Goal: Navigation & Orientation: Find specific page/section

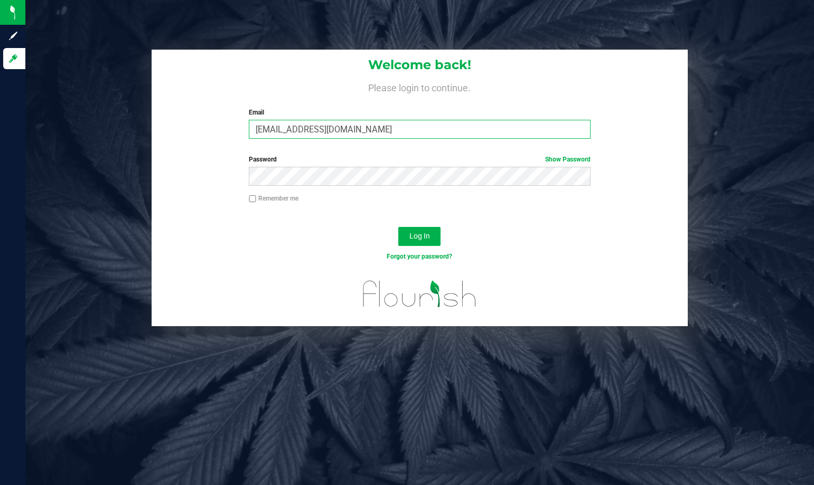
drag, startPoint x: 280, startPoint y: 129, endPoint x: 211, endPoint y: 126, distance: 69.3
click at [211, 126] on div "Welcome back! Please login to continue. Email [EMAIL_ADDRESS][DOMAIN_NAME] Requ…" at bounding box center [420, 99] width 536 height 98
type input "[PERSON_NAME][EMAIL_ADDRESS][DOMAIN_NAME]"
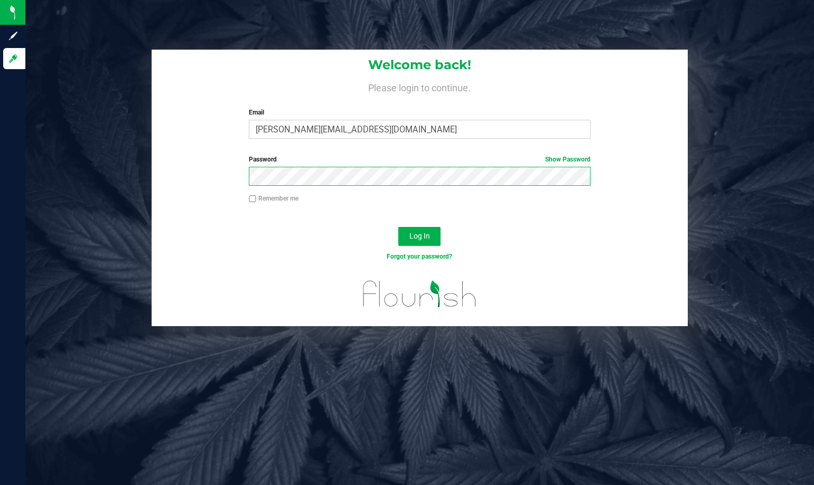
click at [211, 182] on div "Password Show Password" at bounding box center [420, 174] width 536 height 39
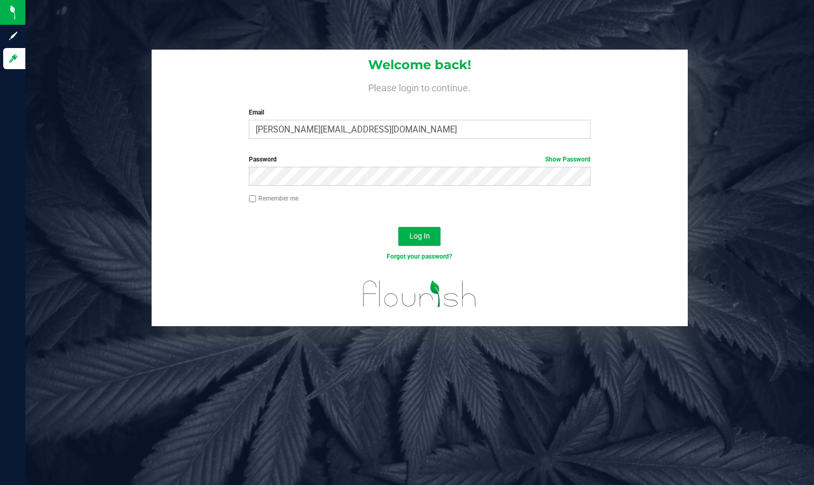
click at [248, 201] on div "Remember me" at bounding box center [420, 200] width 358 height 12
drag, startPoint x: 251, startPoint y: 199, endPoint x: 266, endPoint y: 201, distance: 14.4
click at [253, 199] on input "Remember me" at bounding box center [252, 198] width 7 height 7
checkbox input "true"
click at [409, 238] on button "Log In" at bounding box center [419, 236] width 42 height 19
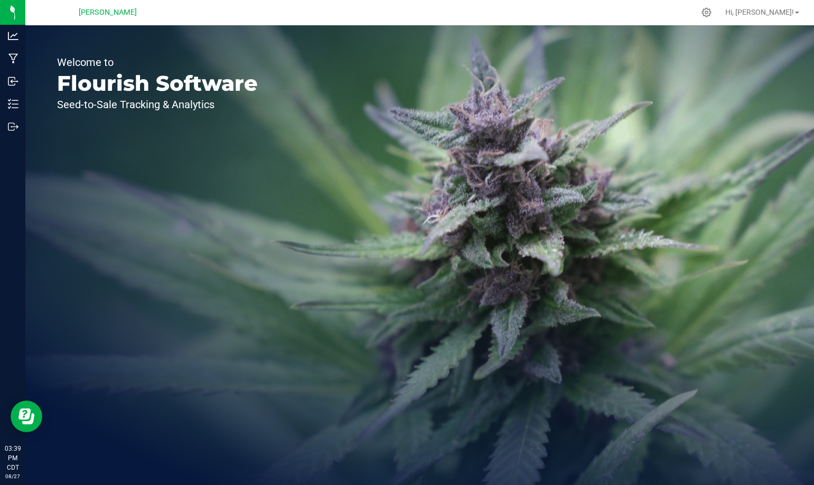
click at [0, 485] on nordpass-portal at bounding box center [0, 485] width 0 height 0
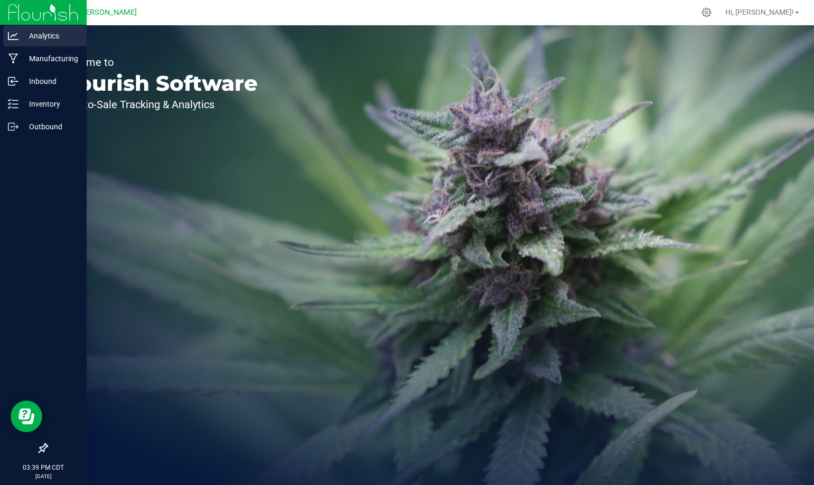
click at [24, 38] on p "Analytics" at bounding box center [49, 36] width 63 height 13
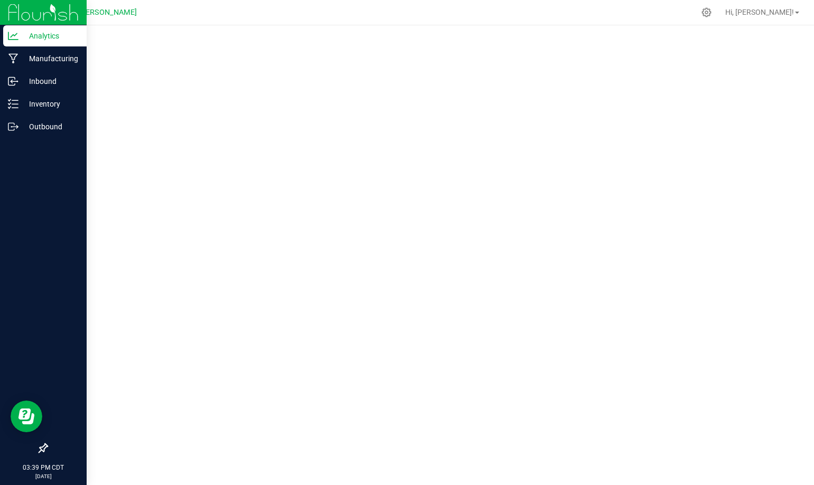
click at [59, 40] on p "Analytics" at bounding box center [49, 36] width 63 height 13
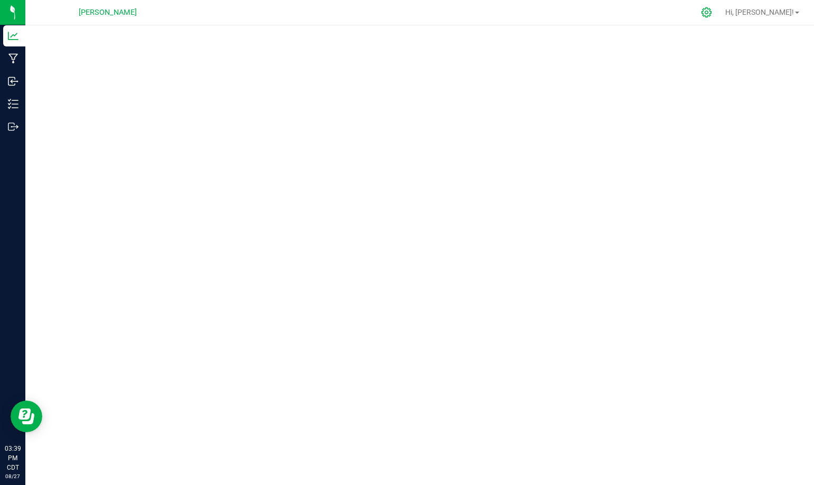
click at [712, 11] on icon at bounding box center [706, 12] width 11 height 11
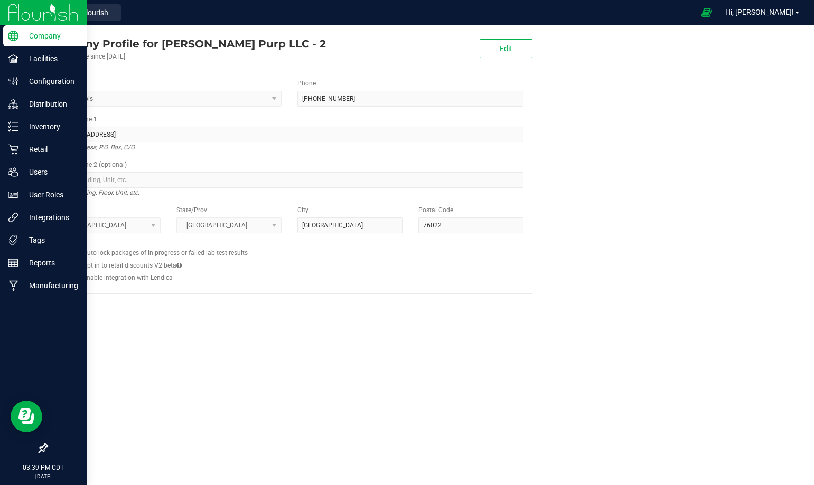
click at [8, 33] on icon at bounding box center [13, 36] width 11 height 11
click at [16, 6] on img at bounding box center [43, 12] width 71 height 25
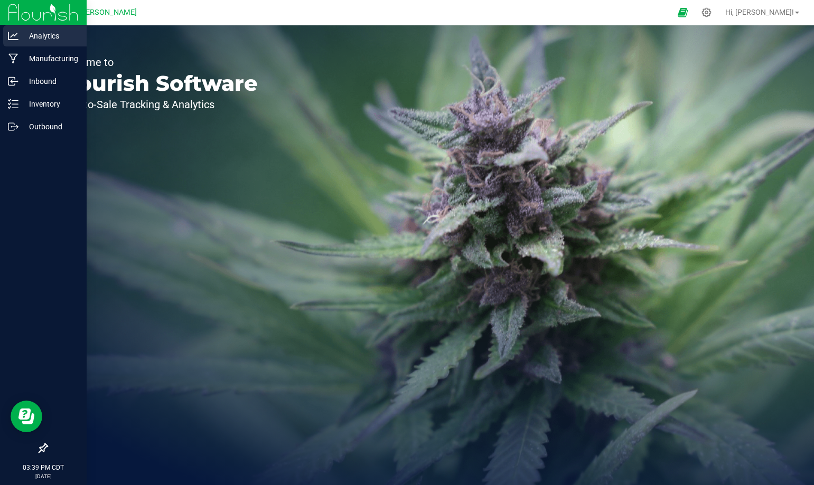
click at [43, 36] on p "Analytics" at bounding box center [49, 36] width 63 height 13
